Goal: Information Seeking & Learning: Learn about a topic

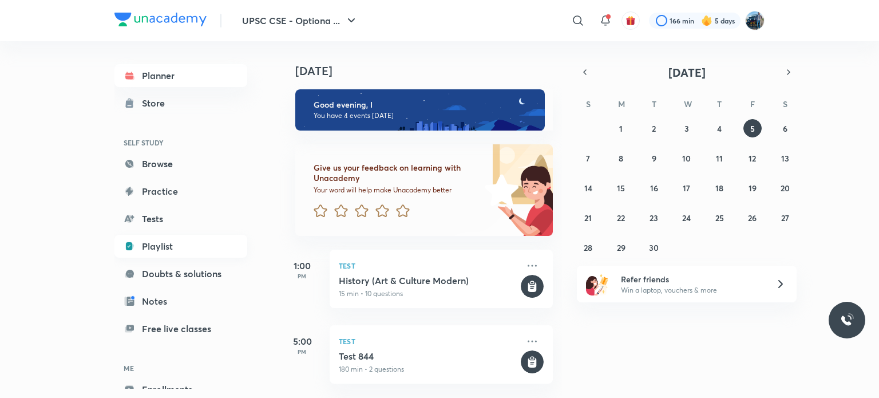
click at [196, 237] on link "Playlist" at bounding box center [180, 246] width 133 height 23
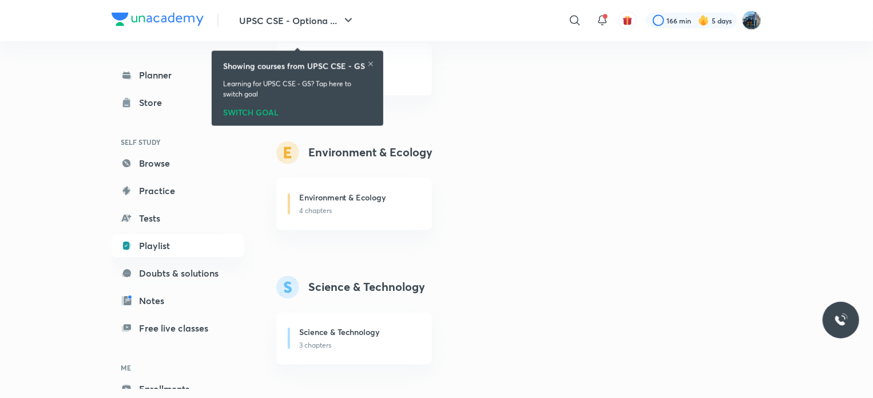
scroll to position [1062, 0]
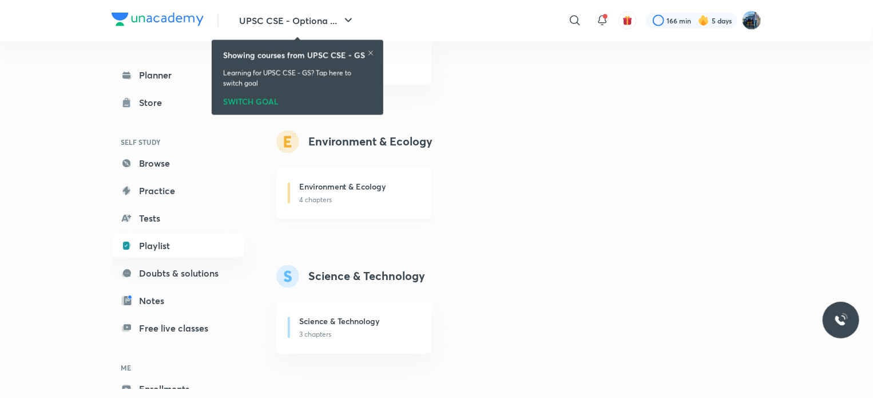
click at [394, 204] on p "4 chapters" at bounding box center [358, 200] width 119 height 10
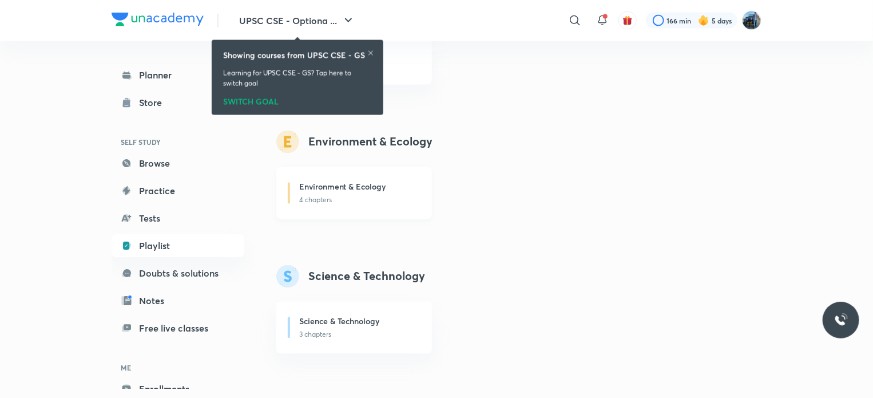
click at [394, 204] on p "4 chapters" at bounding box center [358, 200] width 119 height 10
click at [341, 194] on div "Environment & Ecology" at bounding box center [358, 188] width 119 height 14
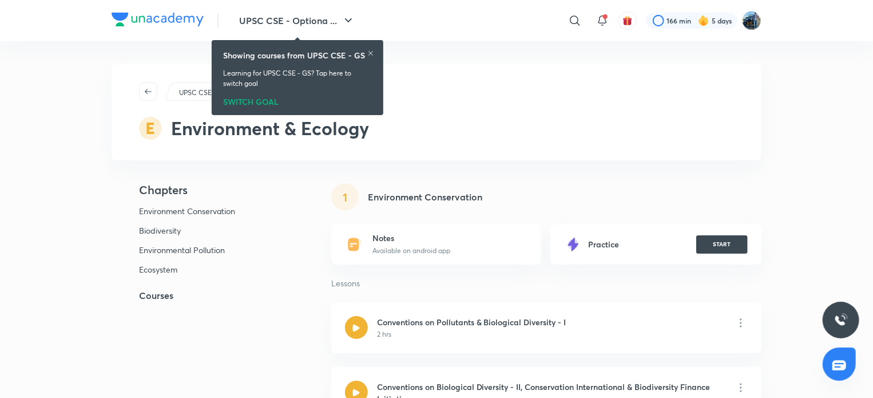
click at [836, 317] on img at bounding box center [841, 320] width 14 height 14
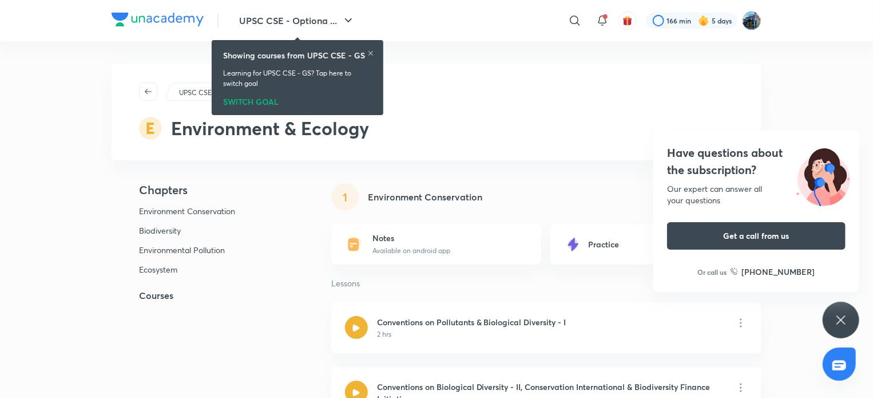
click at [854, 322] on div "Have questions about the subscription? Our expert can answer all your questions…" at bounding box center [841, 320] width 37 height 37
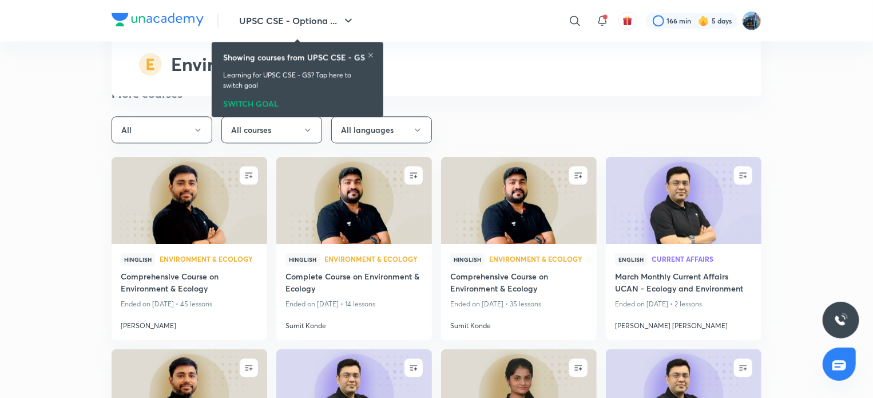
scroll to position [3482, 0]
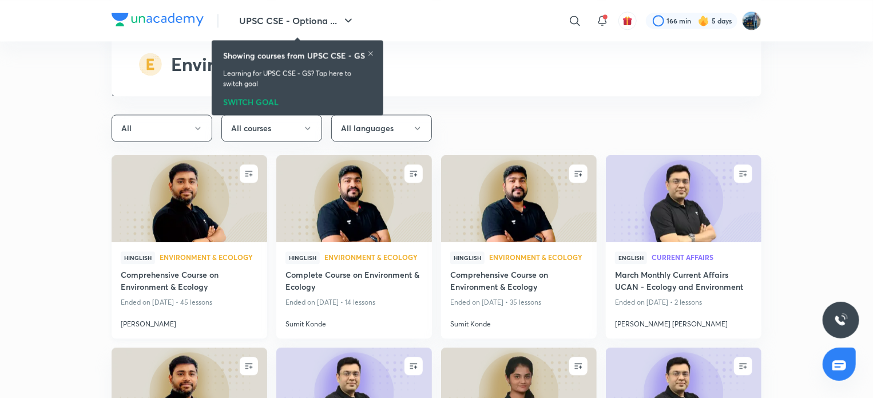
click at [238, 215] on img at bounding box center [189, 198] width 159 height 89
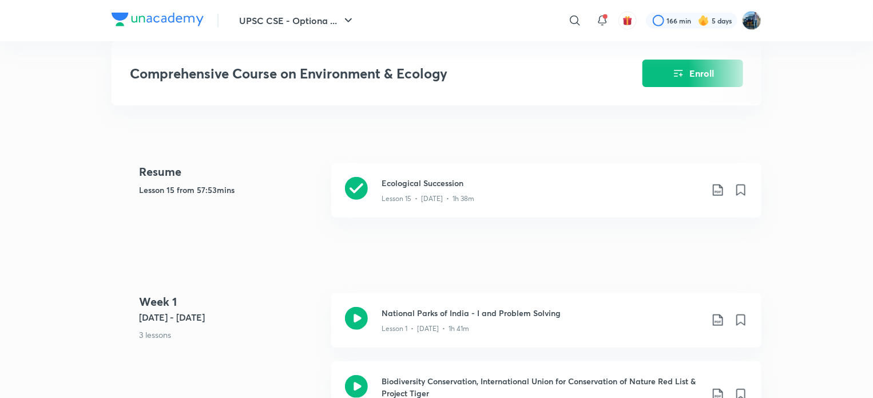
scroll to position [444, 0]
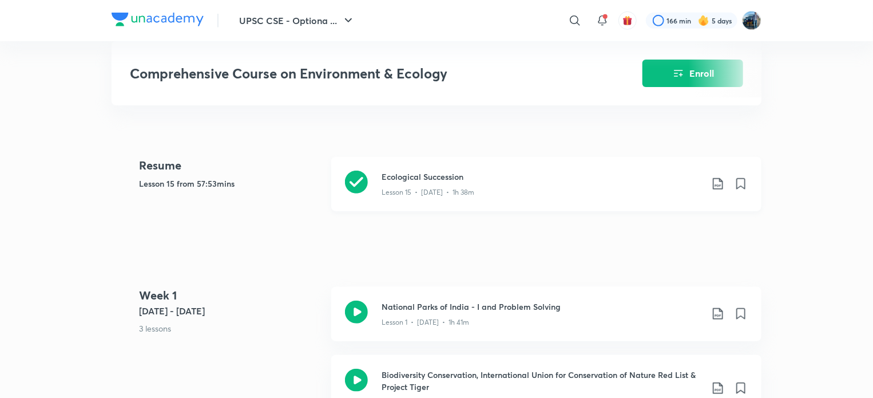
click at [665, 171] on h3 "Ecological Succession" at bounding box center [542, 177] width 321 height 12
